Goal: Information Seeking & Learning: Check status

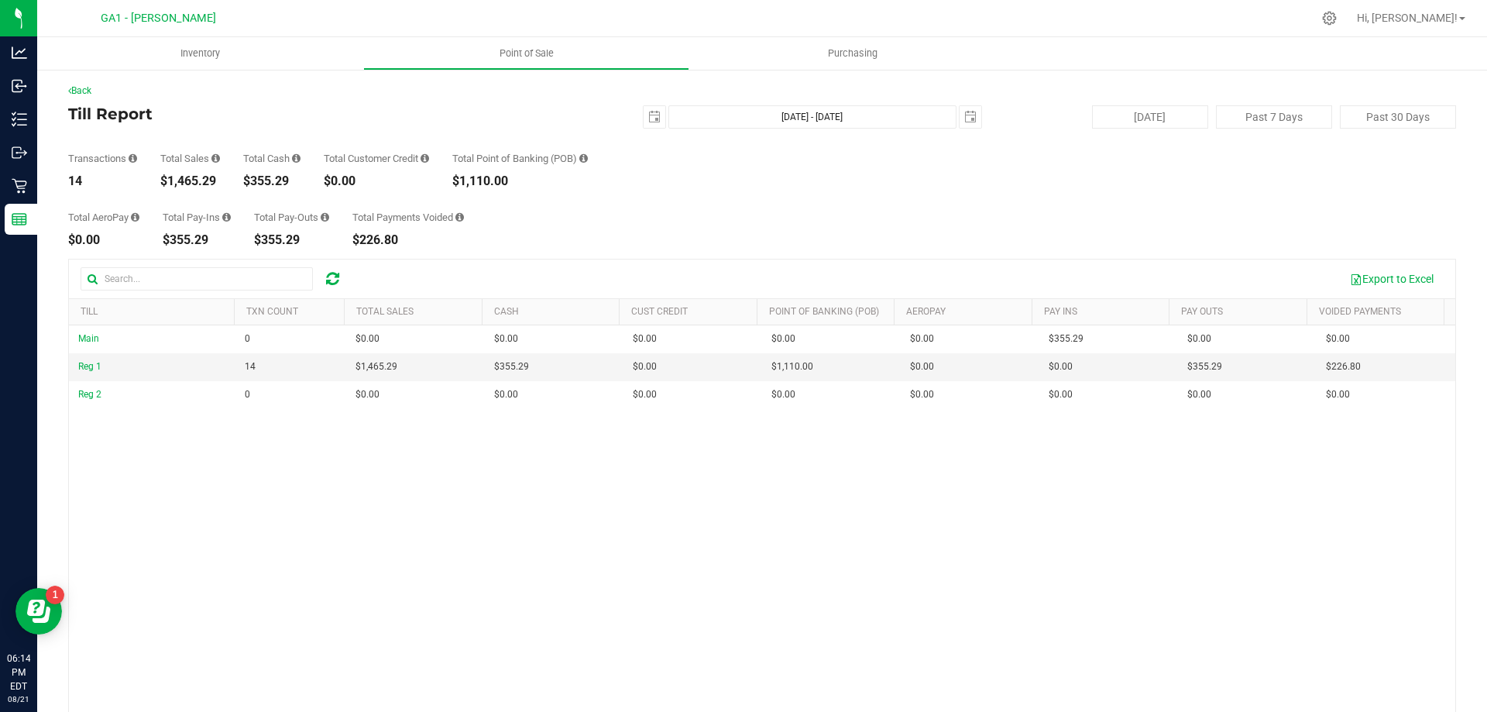
click at [640, 247] on div "Back Till Report [DATE] [DATE] - [DATE] [DATE] [DATE] Past 7 Days Past 30 Days …" at bounding box center [762, 448] width 1388 height 728
click at [651, 125] on span "select" at bounding box center [655, 117] width 22 height 22
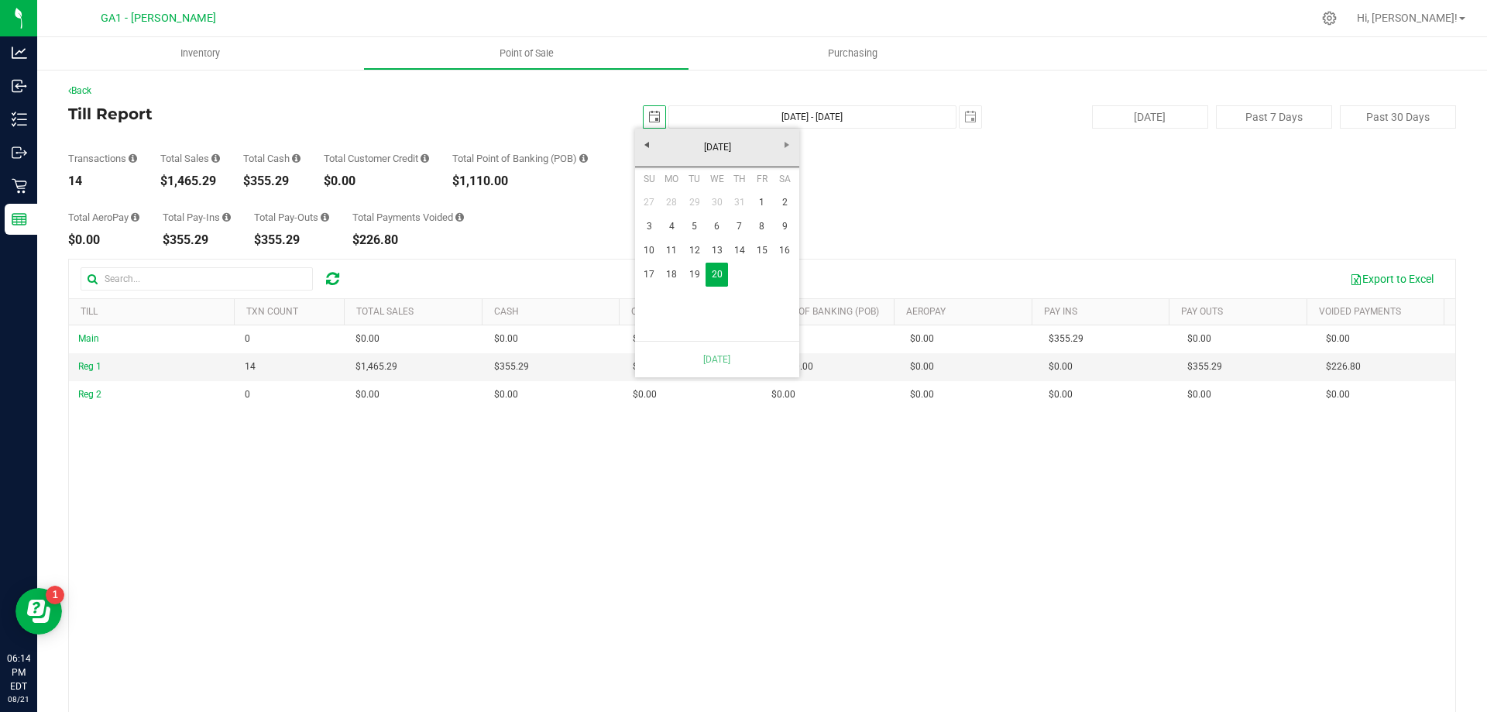
click at [566, 205] on div "Total AeroPay $0.00 Total Pay-Ins $355.29 Total Pay-Outs $355.29 Total Payments…" at bounding box center [762, 216] width 1388 height 59
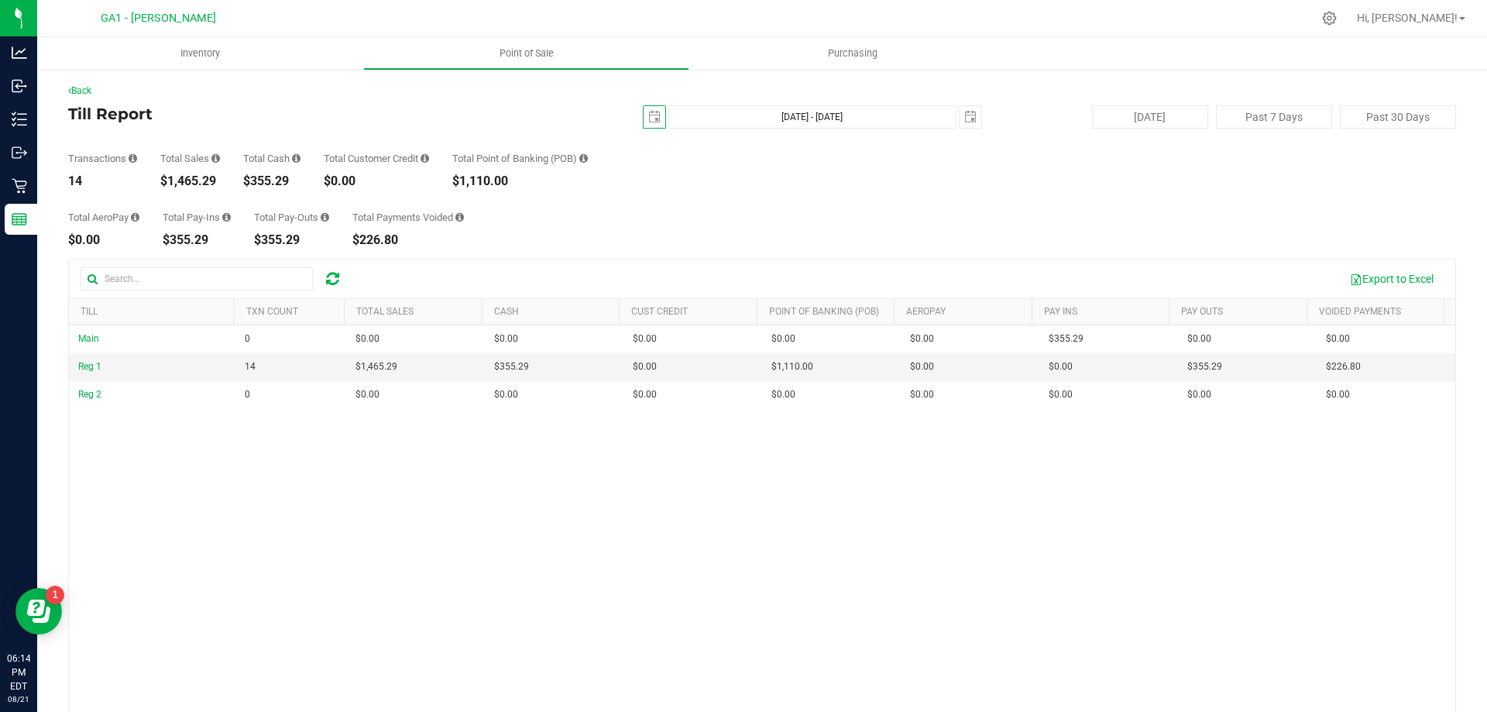
scroll to position [0, 0]
click at [90, 88] on link "Back" at bounding box center [79, 90] width 23 height 11
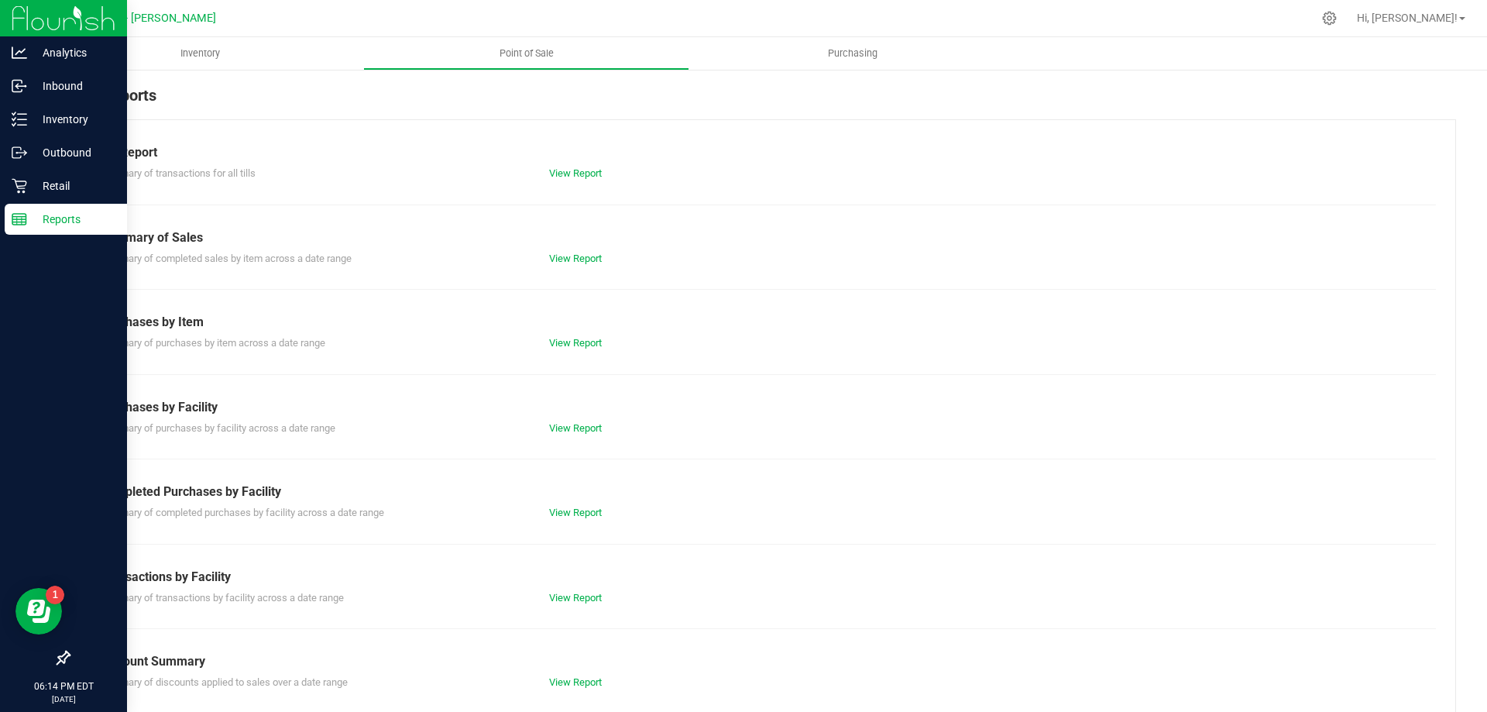
click at [23, 223] on icon at bounding box center [19, 218] width 15 height 15
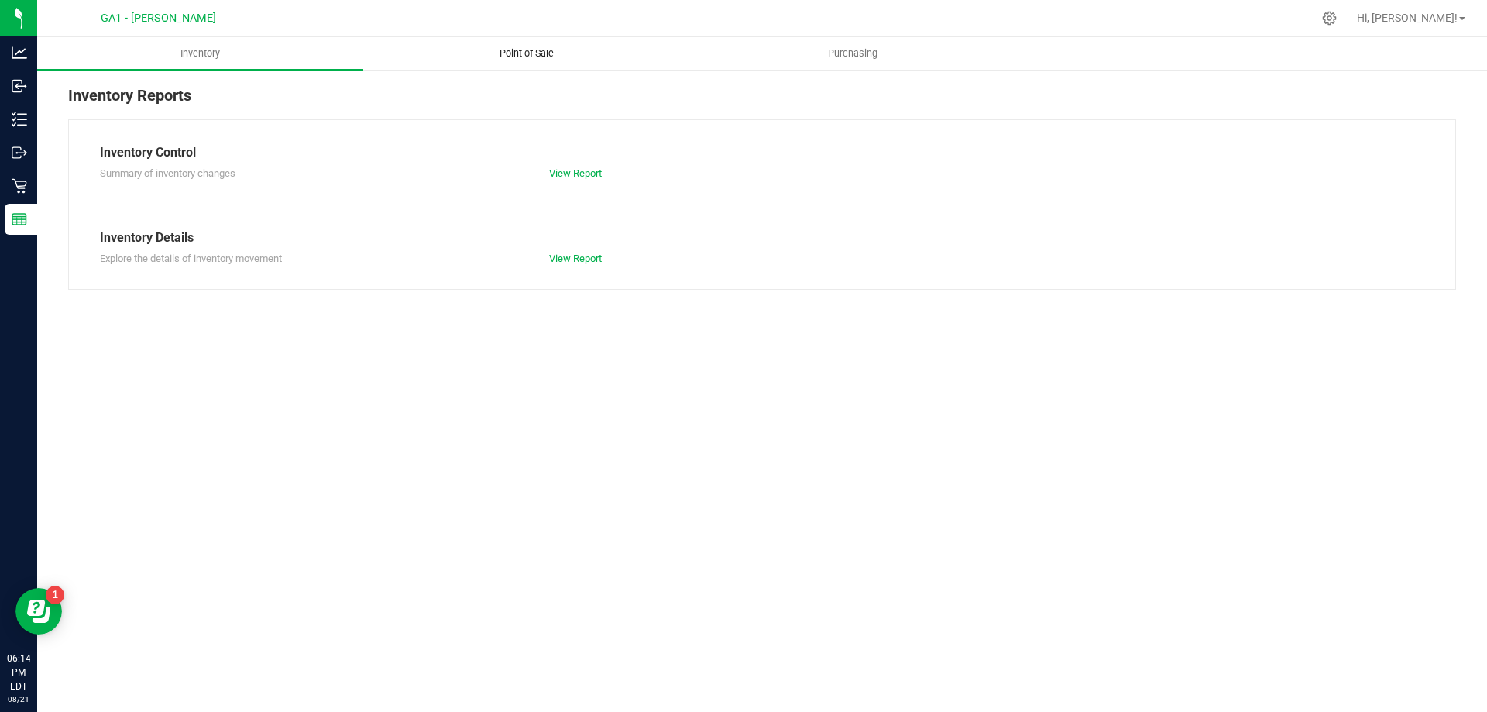
click at [519, 44] on uib-tab-heading "Point of Sale" at bounding box center [526, 53] width 325 height 31
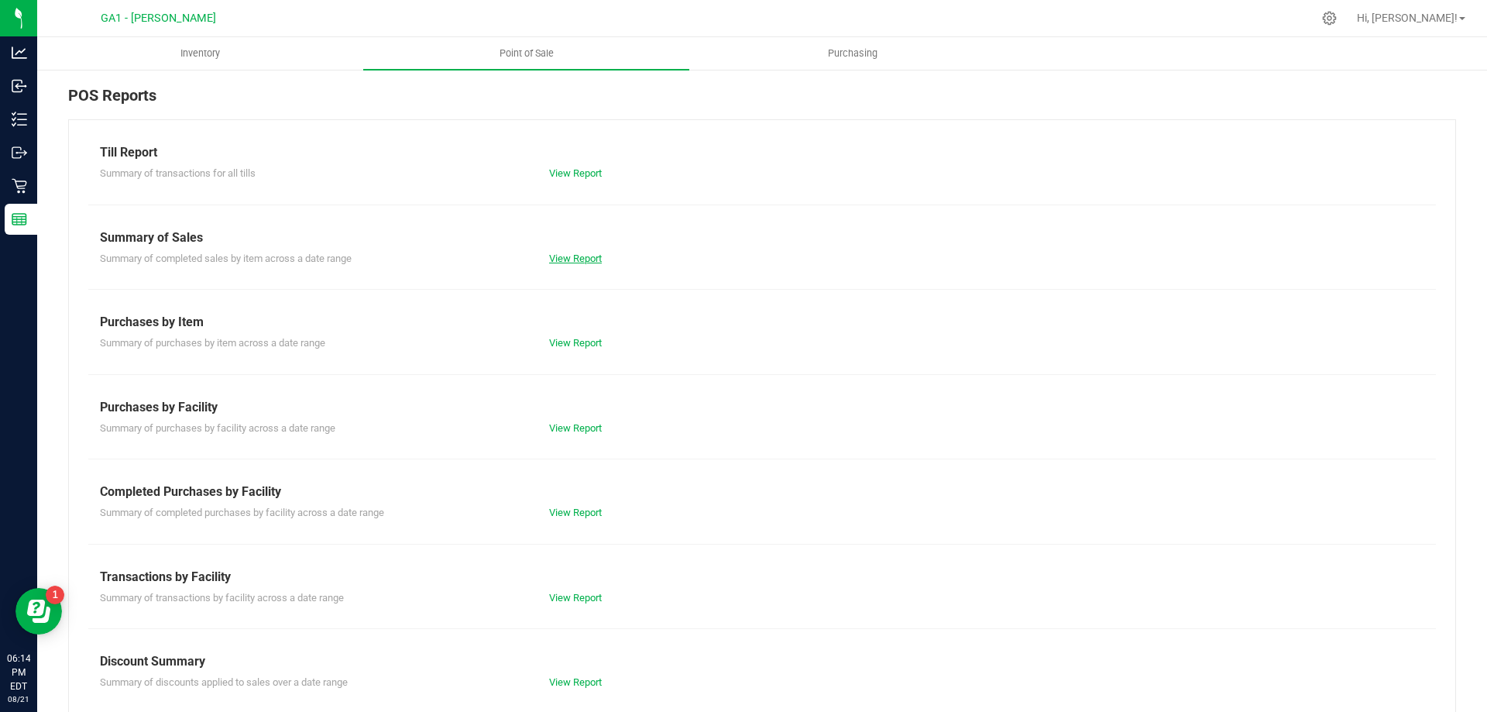
click at [575, 259] on link "View Report" at bounding box center [575, 258] width 53 height 12
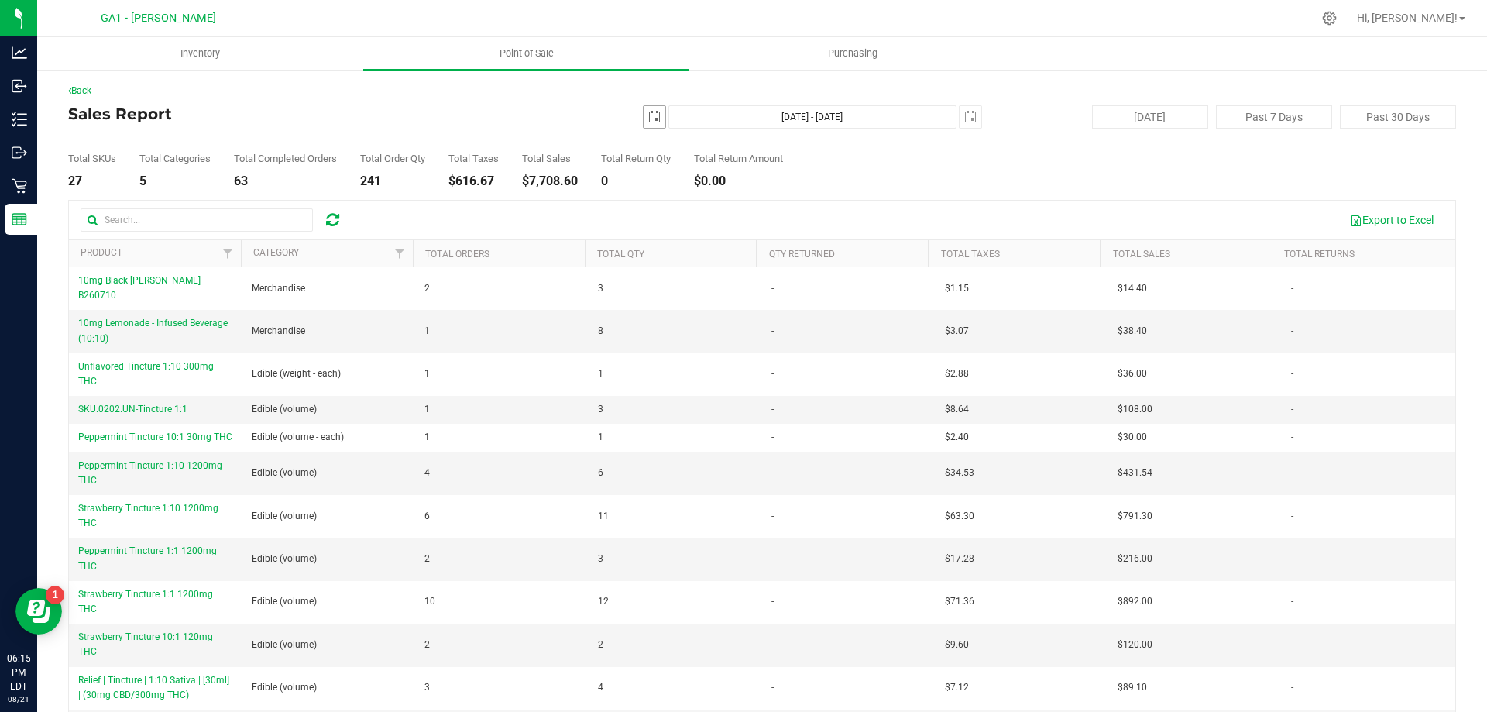
click at [643, 118] on span "[DATE]" at bounding box center [654, 116] width 23 height 23
click at [656, 122] on span "select" at bounding box center [655, 117] width 22 height 22
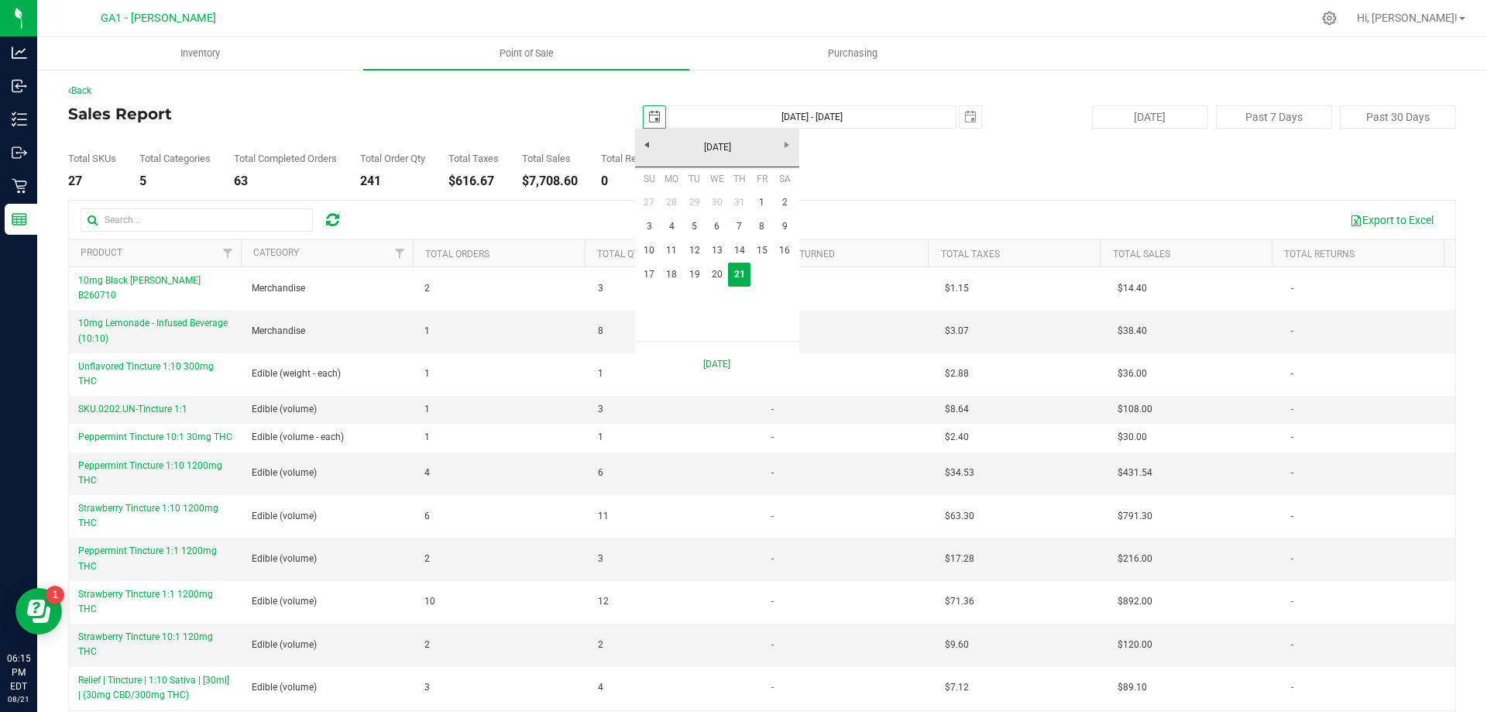
scroll to position [0, 39]
click at [651, 273] on link "17" at bounding box center [649, 275] width 22 height 24
type input "[DATE]"
type input "[DATE] - [DATE]"
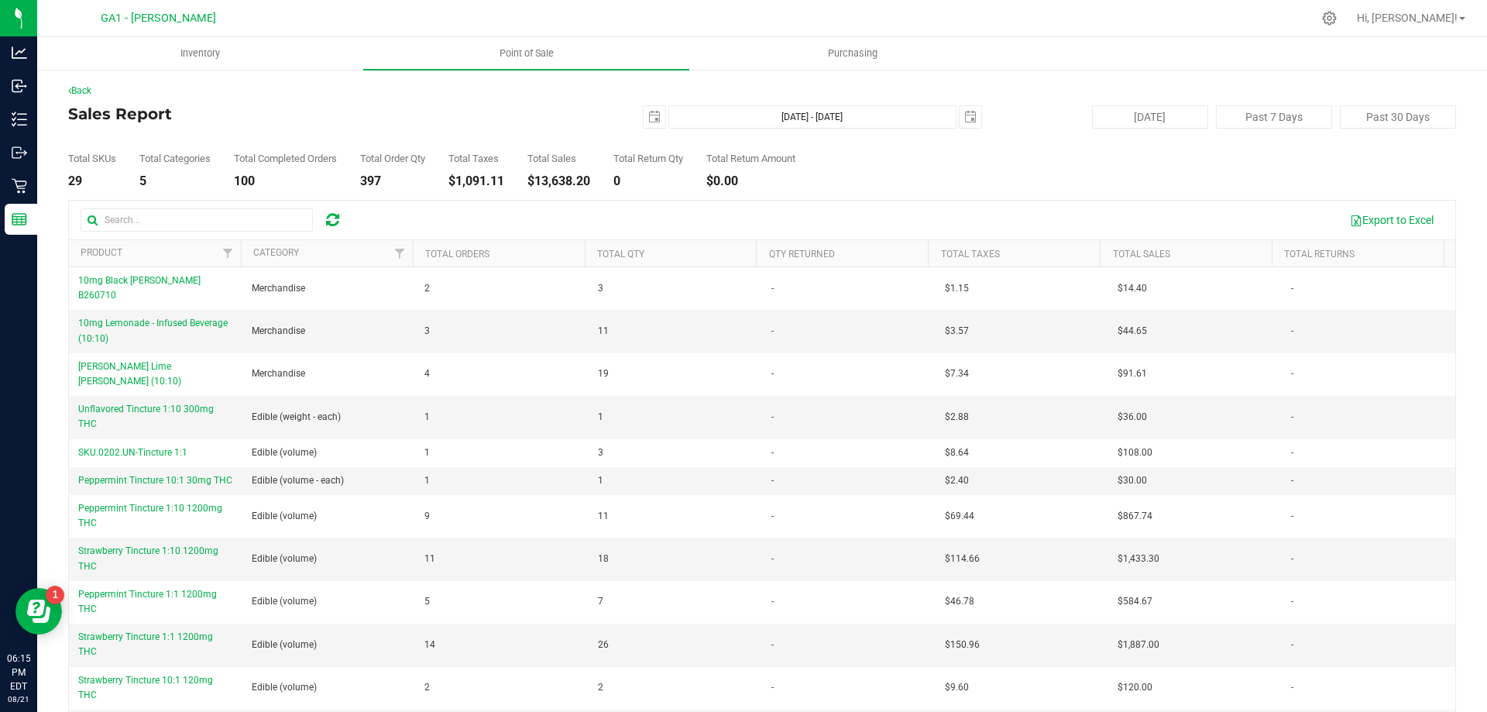
drag, startPoint x: 546, startPoint y: 179, endPoint x: 613, endPoint y: 189, distance: 67.4
click at [613, 189] on div "Back Sales Report [DATE] [DATE] - [DATE] [DATE] [DATE] Past 7 Days Past 30 Days…" at bounding box center [762, 419] width 1388 height 670
click at [983, 168] on div "Total SKUs 29 Total Categories 5 Total Completed Orders 100 Total Order Qty 397…" at bounding box center [762, 158] width 1388 height 59
